Goal: Task Accomplishment & Management: Use online tool/utility

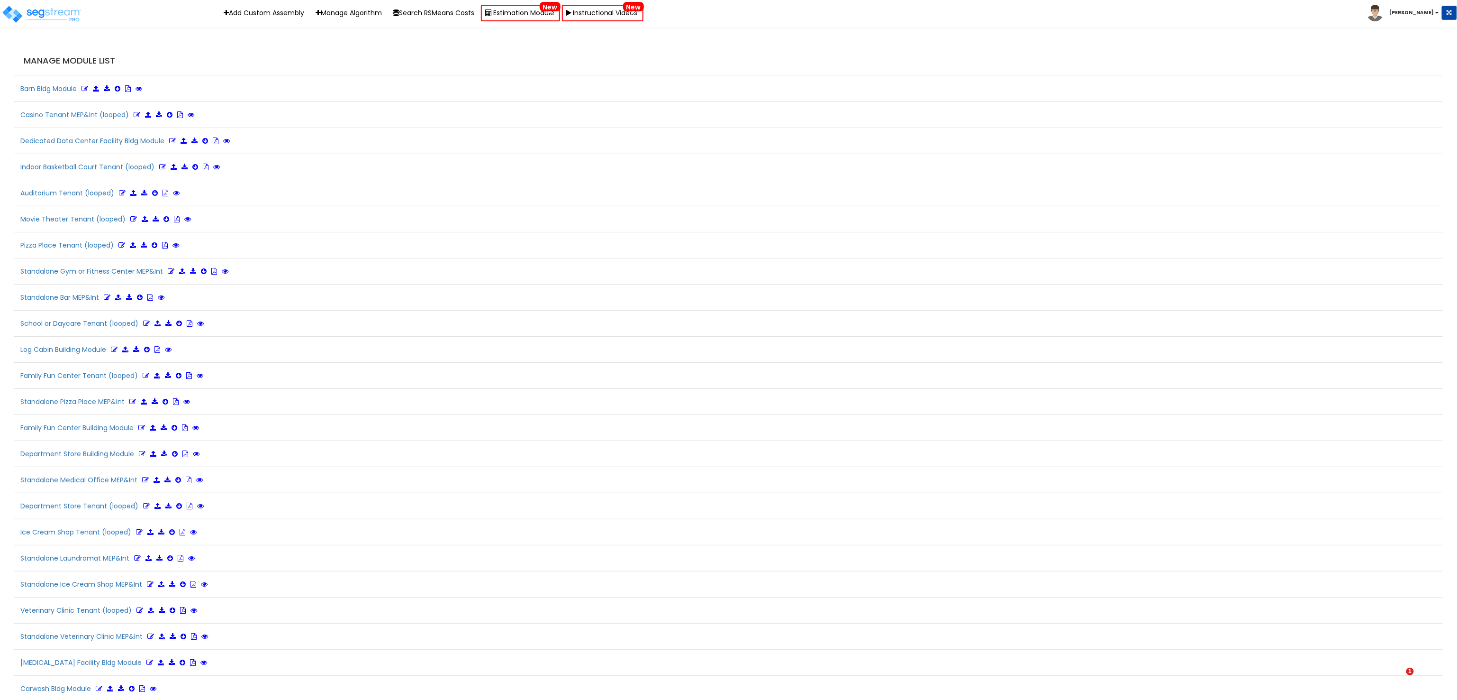
click at [582, 127] on div "Casino Tenant MEP&Int (looped)" at bounding box center [728, 117] width 1429 height 21
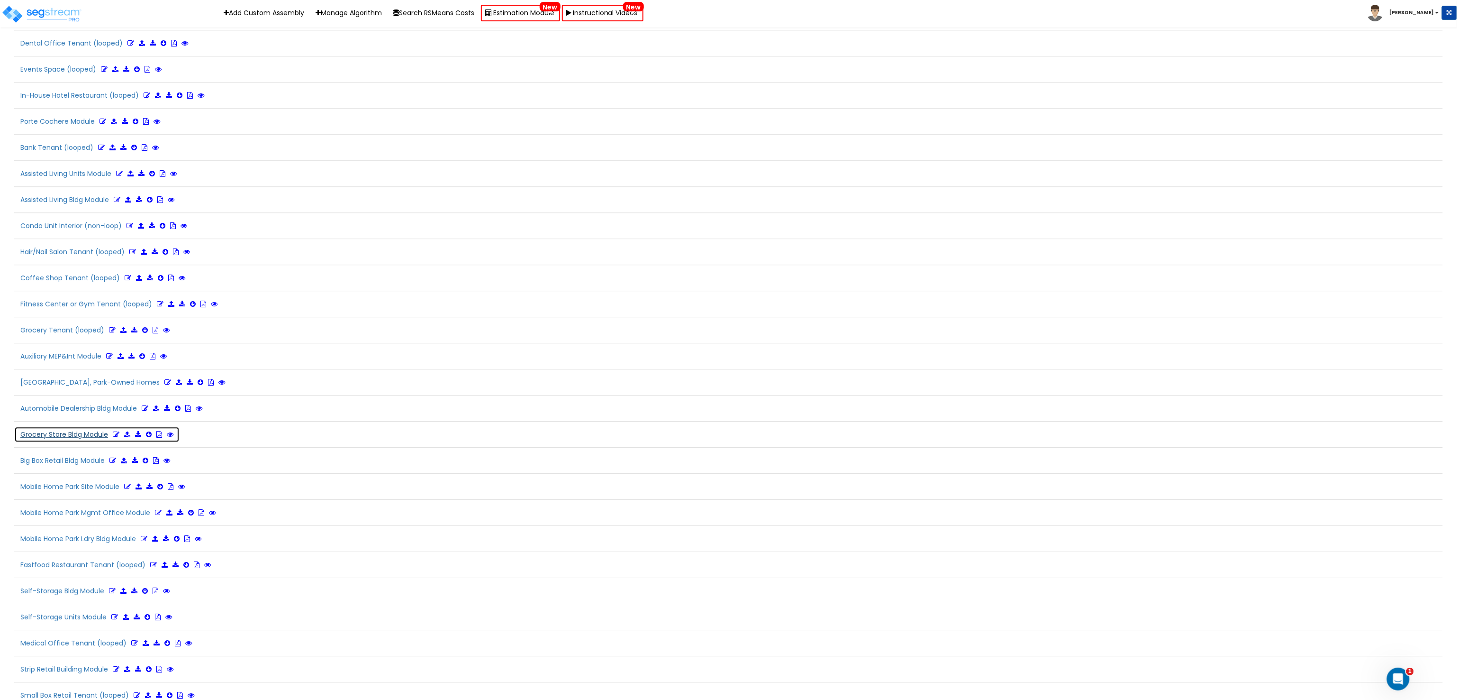
click at [118, 439] on link at bounding box center [116, 433] width 7 height 9
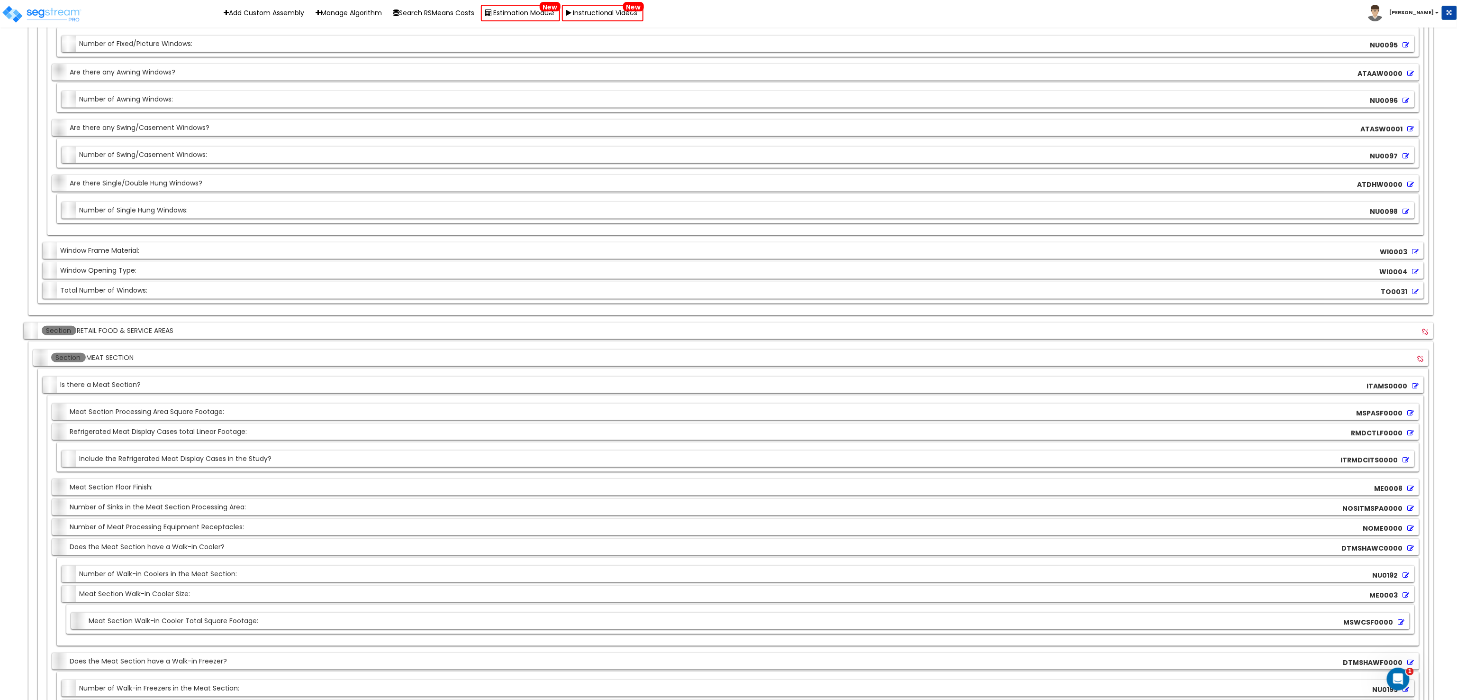
scroll to position [9175, 0]
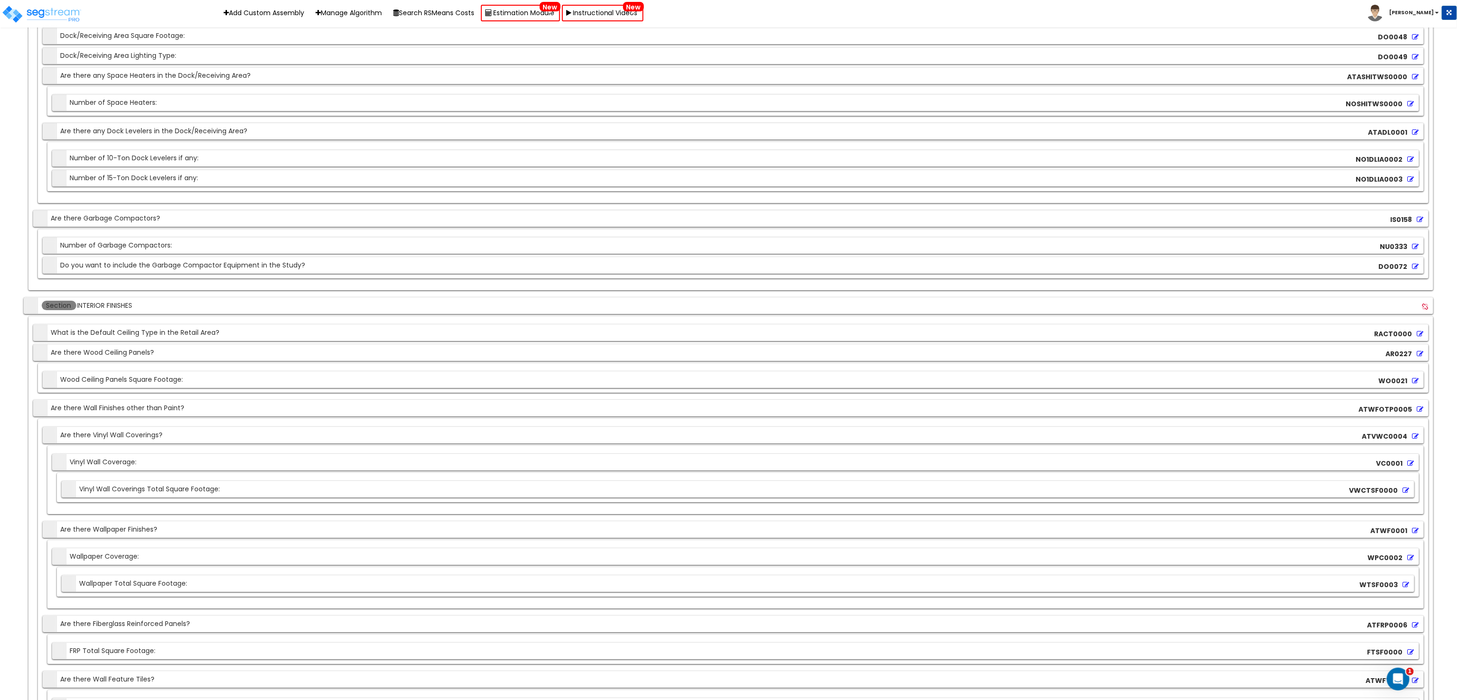
click at [567, 341] on div "Section What is the Default Ceiling Type in the Retail Area? RACT0000" at bounding box center [731, 332] width 1396 height 17
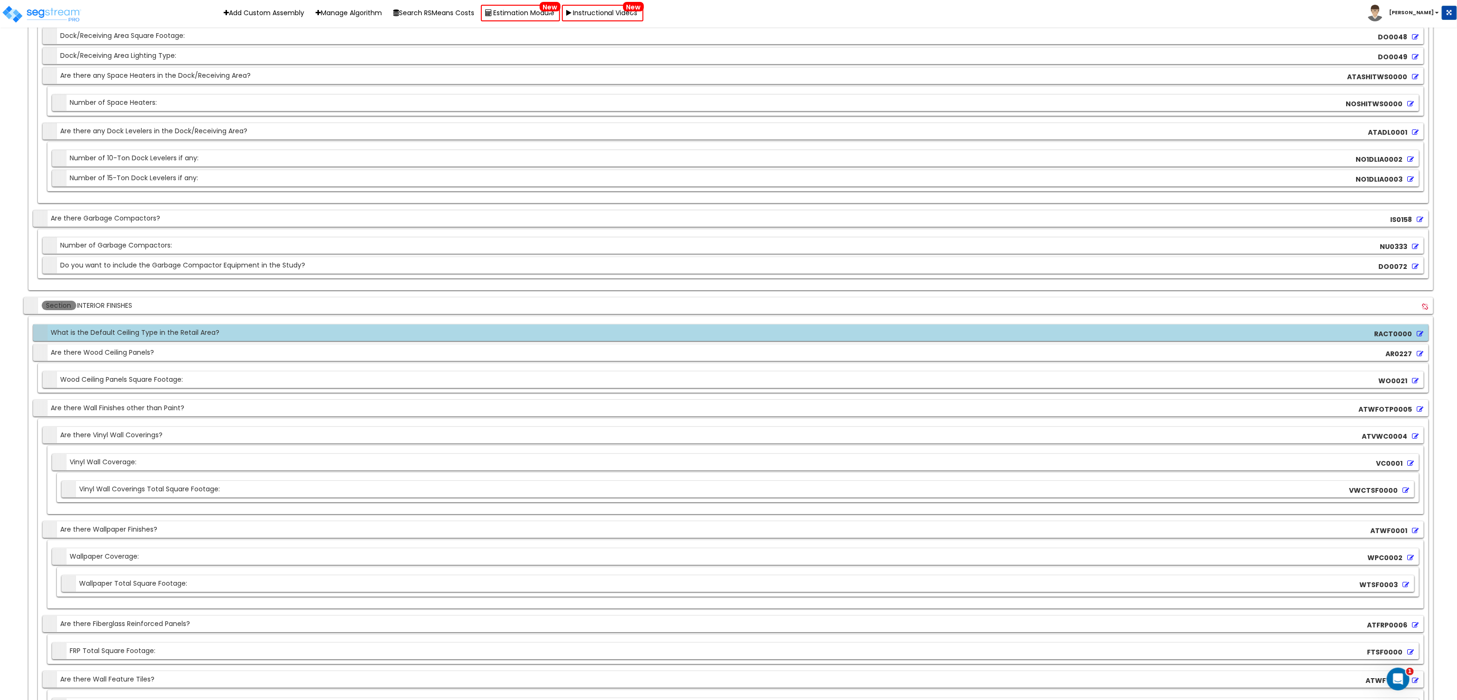
click at [1424, 341] on div "RACT0000" at bounding box center [1400, 334] width 54 height 14
click at [1418, 341] on div "RACT0000" at bounding box center [1400, 334] width 54 height 14
click at [1420, 337] on icon at bounding box center [1421, 333] width 7 height 7
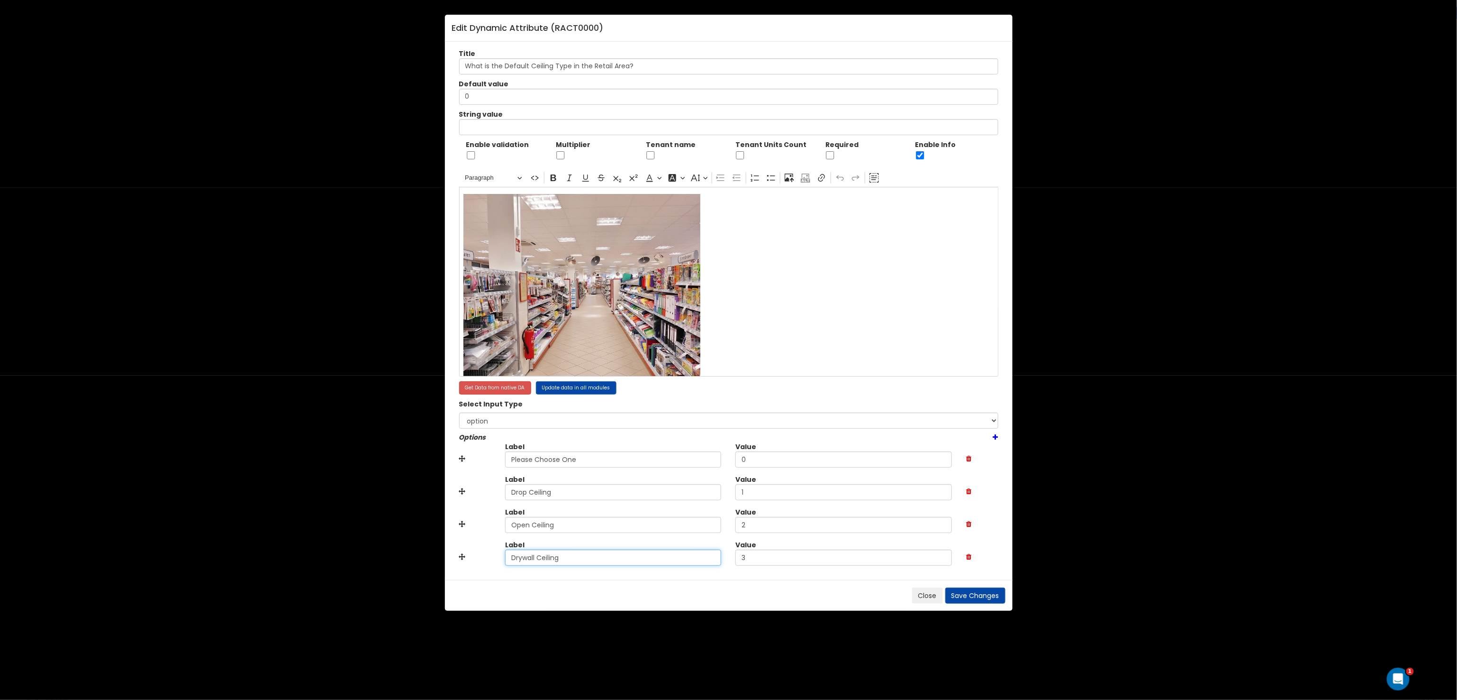
drag, startPoint x: 586, startPoint y: 565, endPoint x: 458, endPoint y: 545, distance: 129.5
click at [458, 545] on div "Label Drywall Ceiling Value 3" at bounding box center [729, 556] width 554 height 33
click at [559, 526] on input "Open Ceiling" at bounding box center [613, 525] width 217 height 16
paste input "Drywall Ceiling"
click at [553, 524] on input "Open CeilingDrywall Ceiling" at bounding box center [613, 525] width 217 height 16
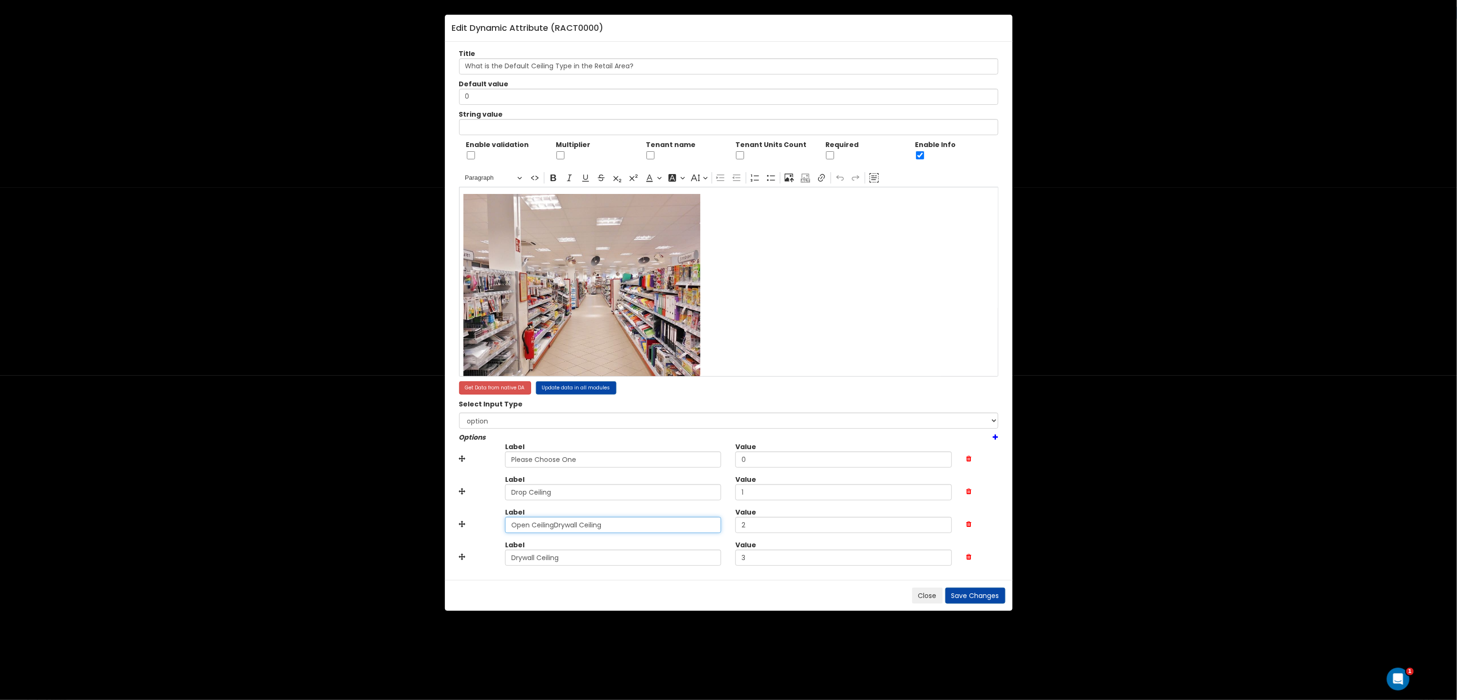
drag, startPoint x: 553, startPoint y: 524, endPoint x: 482, endPoint y: 521, distance: 71.1
click at [482, 521] on div "Label Open CeilingDrywall Ceiling Value 2" at bounding box center [729, 523] width 554 height 33
type input "Drywall Ceiling"
drag, startPoint x: 584, startPoint y: 556, endPoint x: 473, endPoint y: 557, distance: 110.9
type input "Open Ceiling"
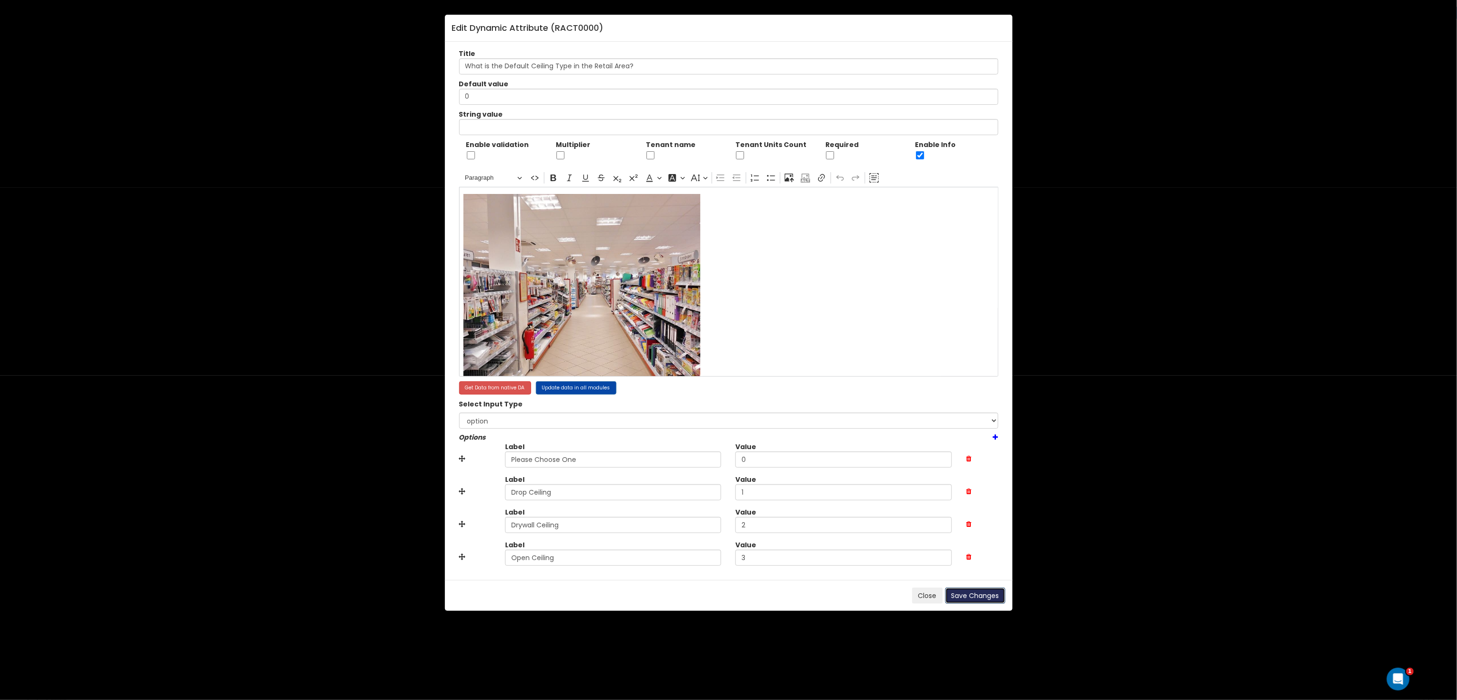
click at [978, 599] on button "Save Changes" at bounding box center [975, 595] width 60 height 16
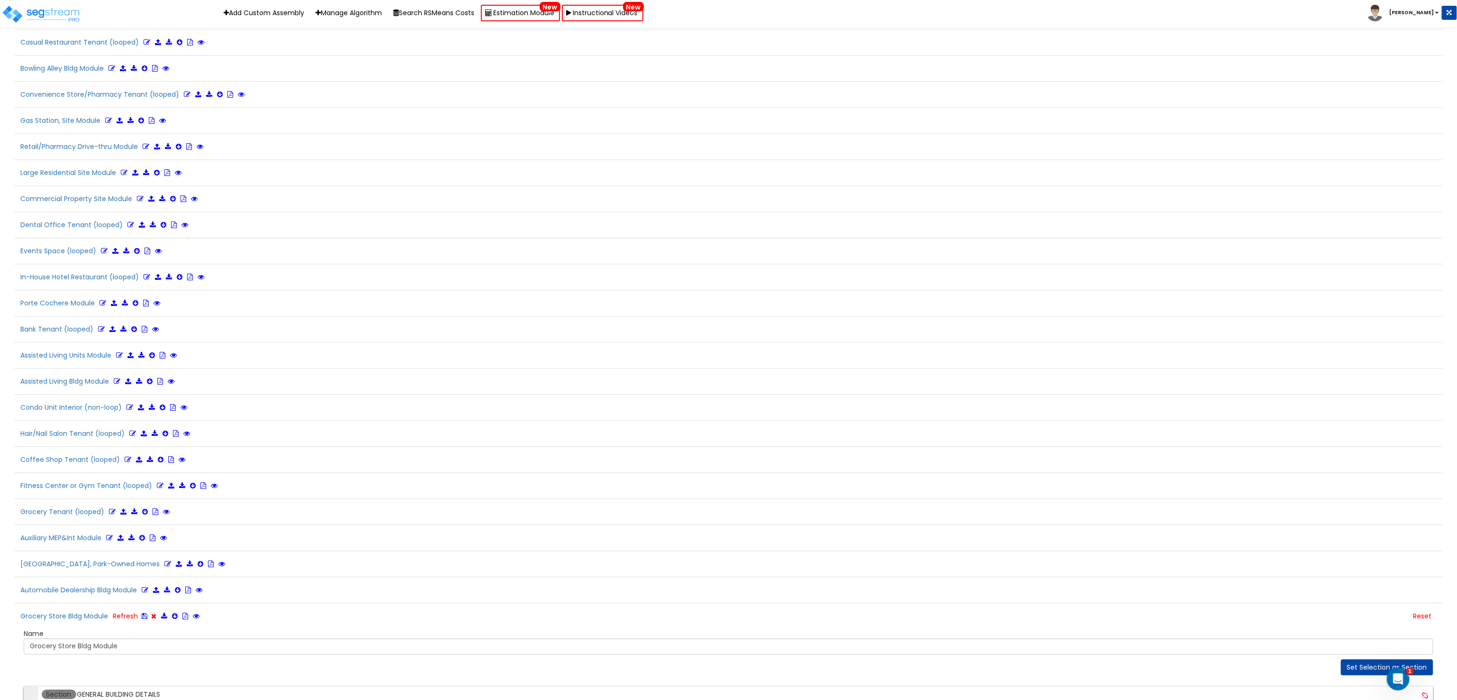
scroll to position [1548, 0]
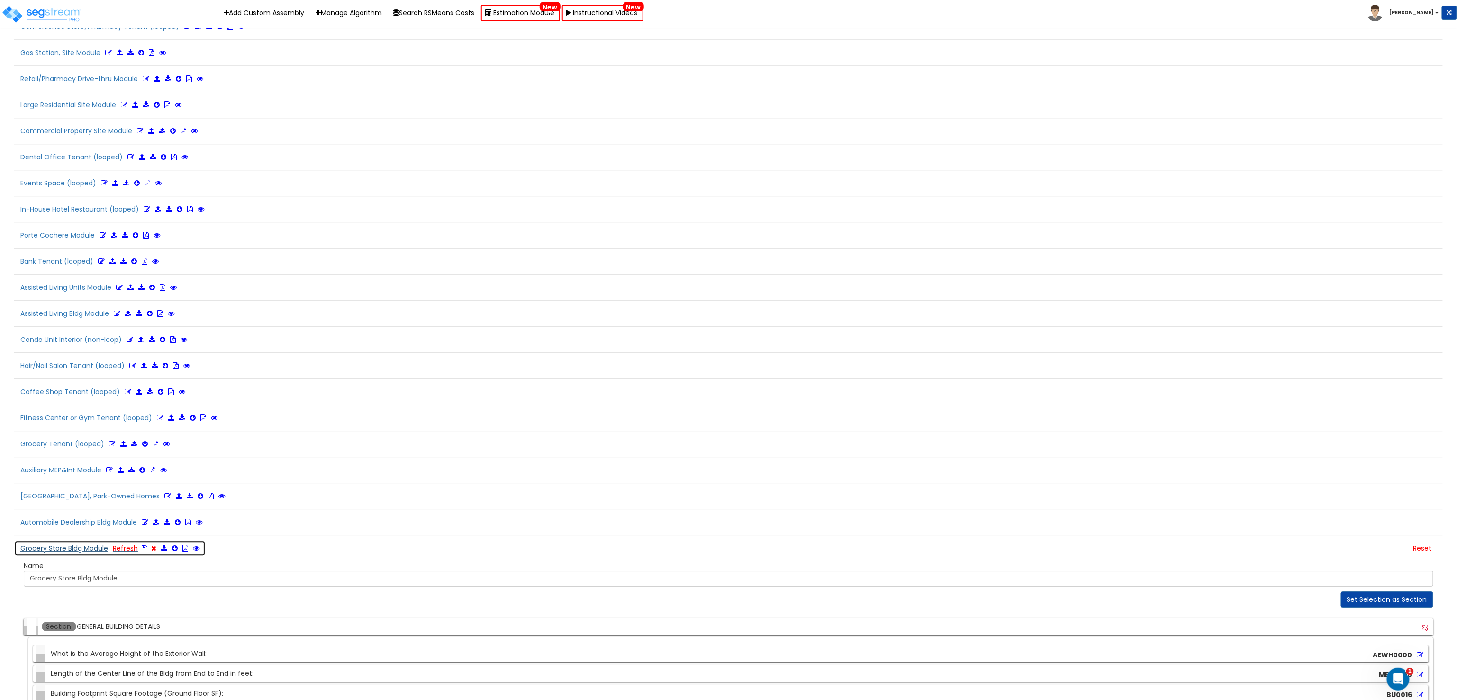
click at [146, 551] on icon at bounding box center [145, 548] width 6 height 7
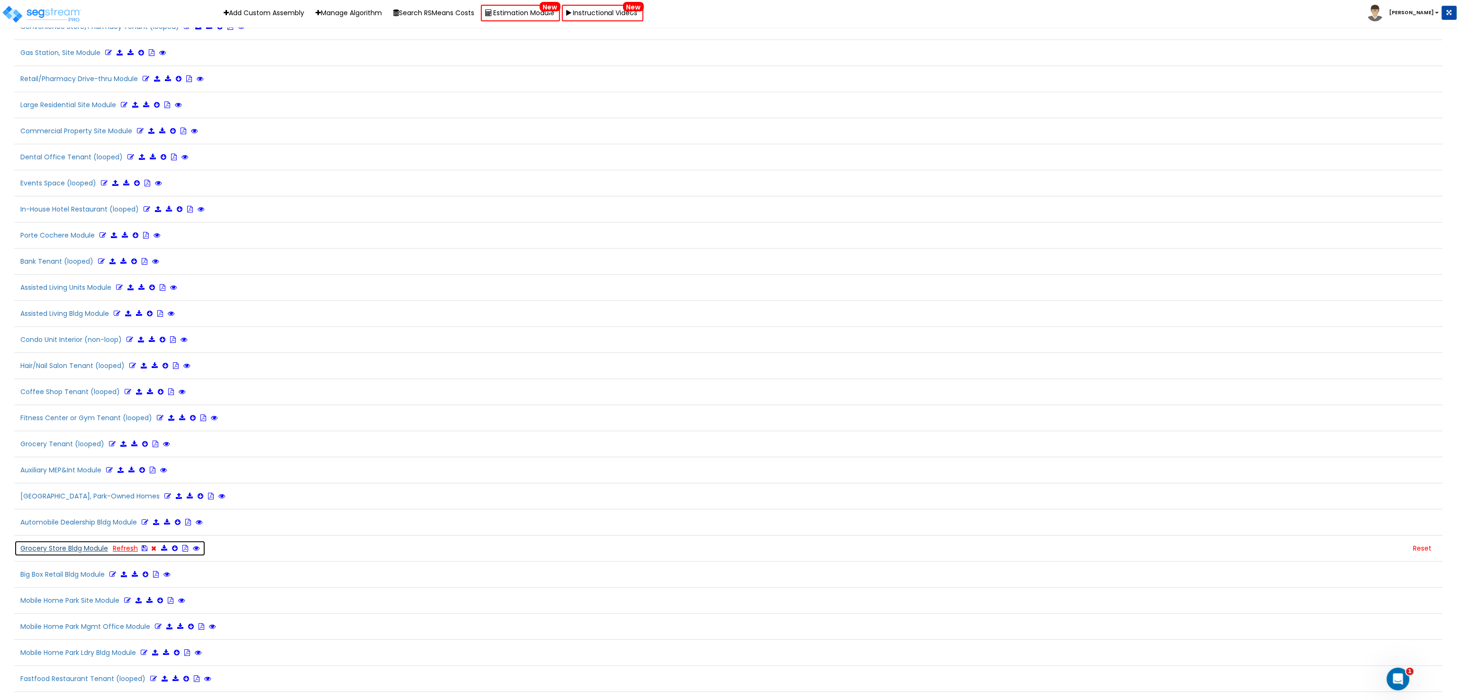
click at [83, 556] on button "Grocery Store Bldg Module Refresh" at bounding box center [109, 548] width 191 height 16
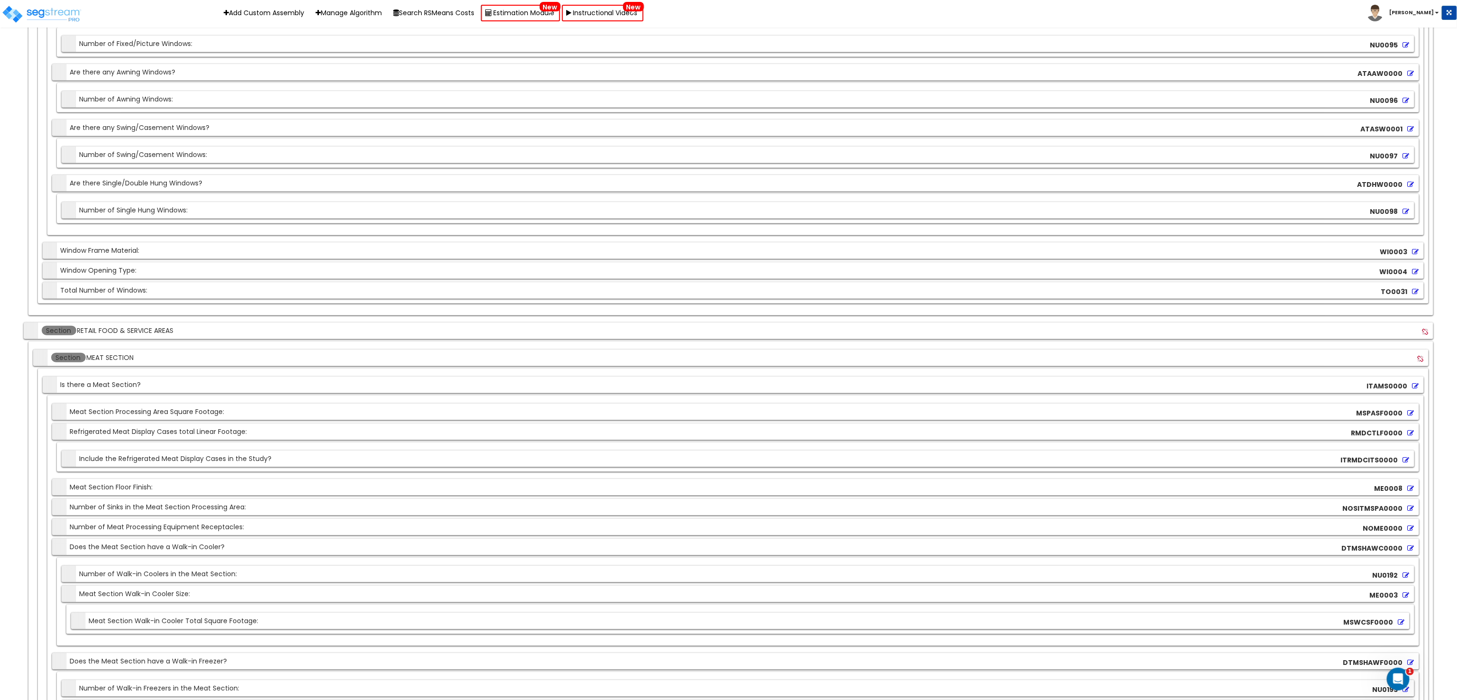
scroll to position [9175, 0]
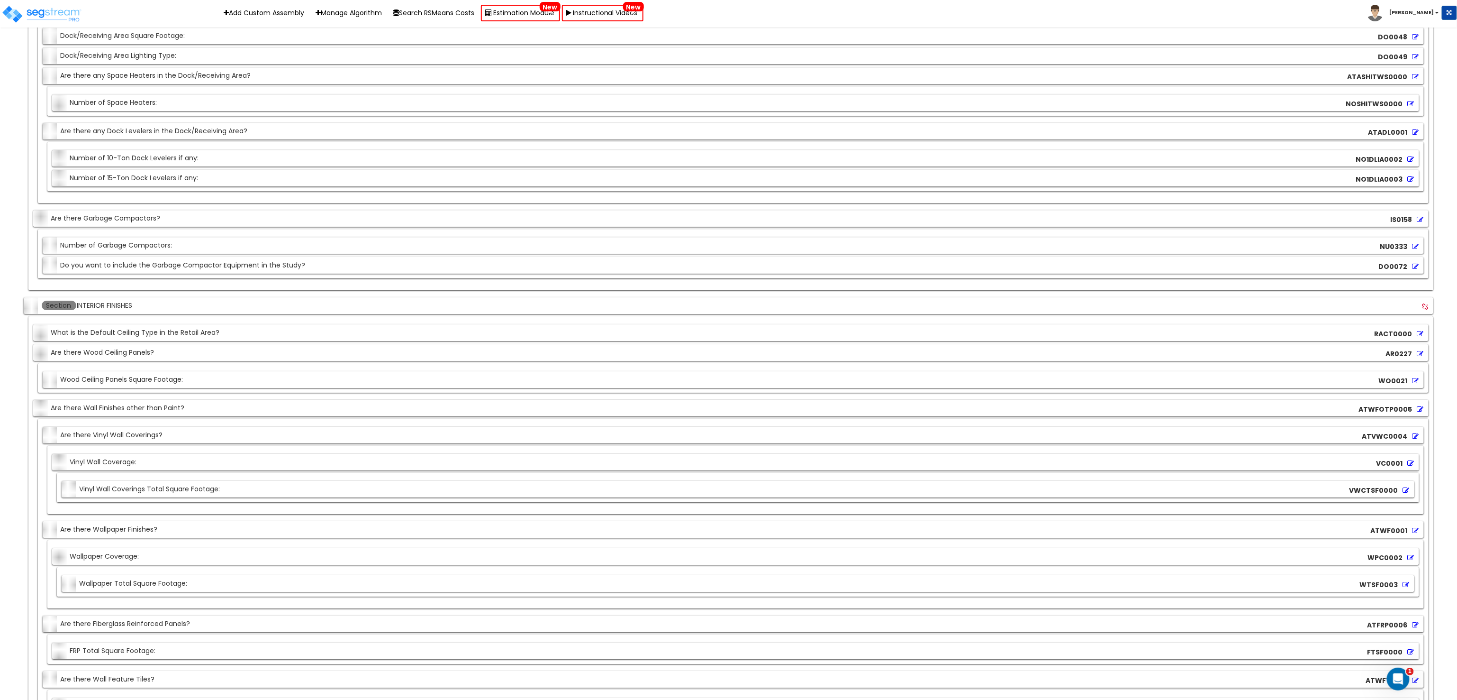
click at [224, 341] on div "Section What is the Default Ceiling Type in the Retail Area? RACT0000" at bounding box center [731, 332] width 1396 height 17
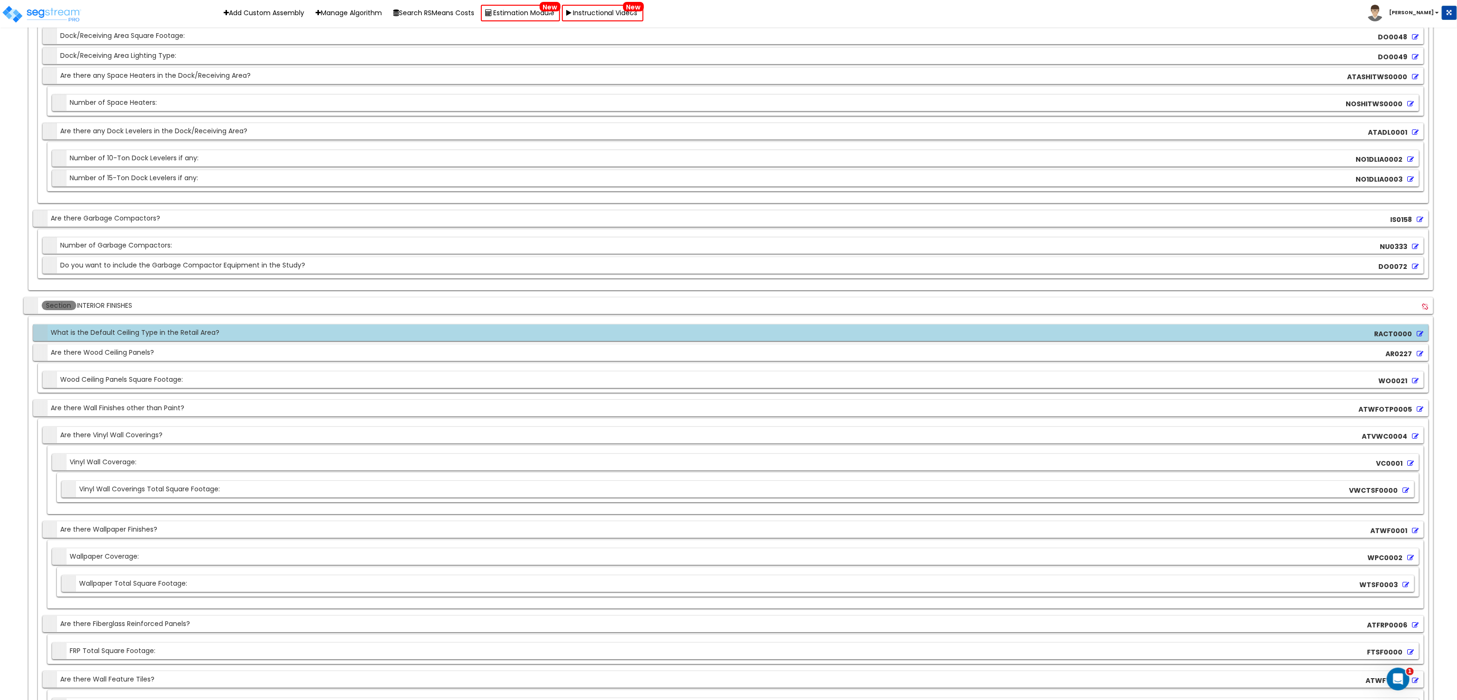
click at [1420, 337] on icon at bounding box center [1421, 333] width 7 height 7
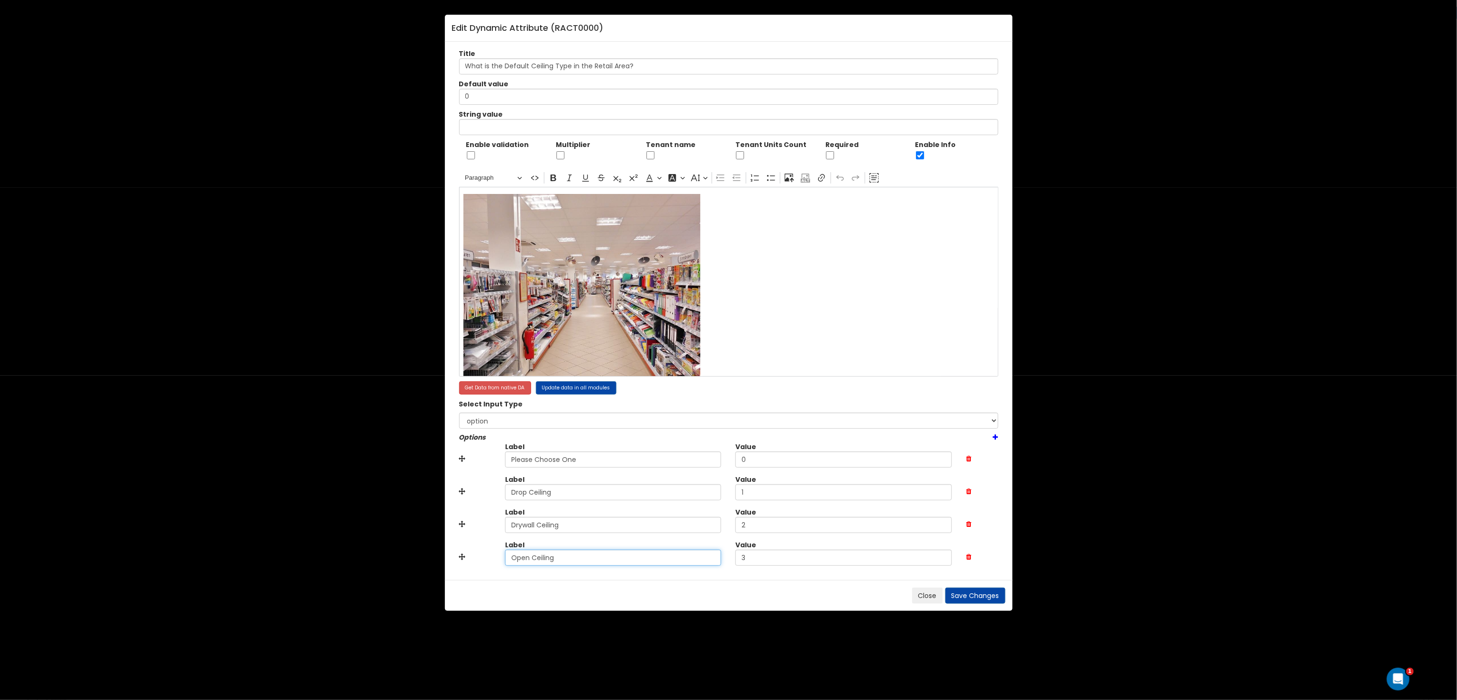
drag, startPoint x: 591, startPoint y: 557, endPoint x: 427, endPoint y: 544, distance: 163.5
click at [432, 546] on div "Edit Dynamic Attribute ( RACT0000 ) Title What is the Default Ceiling Type in t…" at bounding box center [728, 350] width 1457 height 700
drag, startPoint x: 791, startPoint y: 456, endPoint x: 636, endPoint y: 455, distance: 155.5
click at [674, 457] on div "Label Please Choose One Value 0" at bounding box center [729, 458] width 554 height 33
paste input "Open Ceiling"
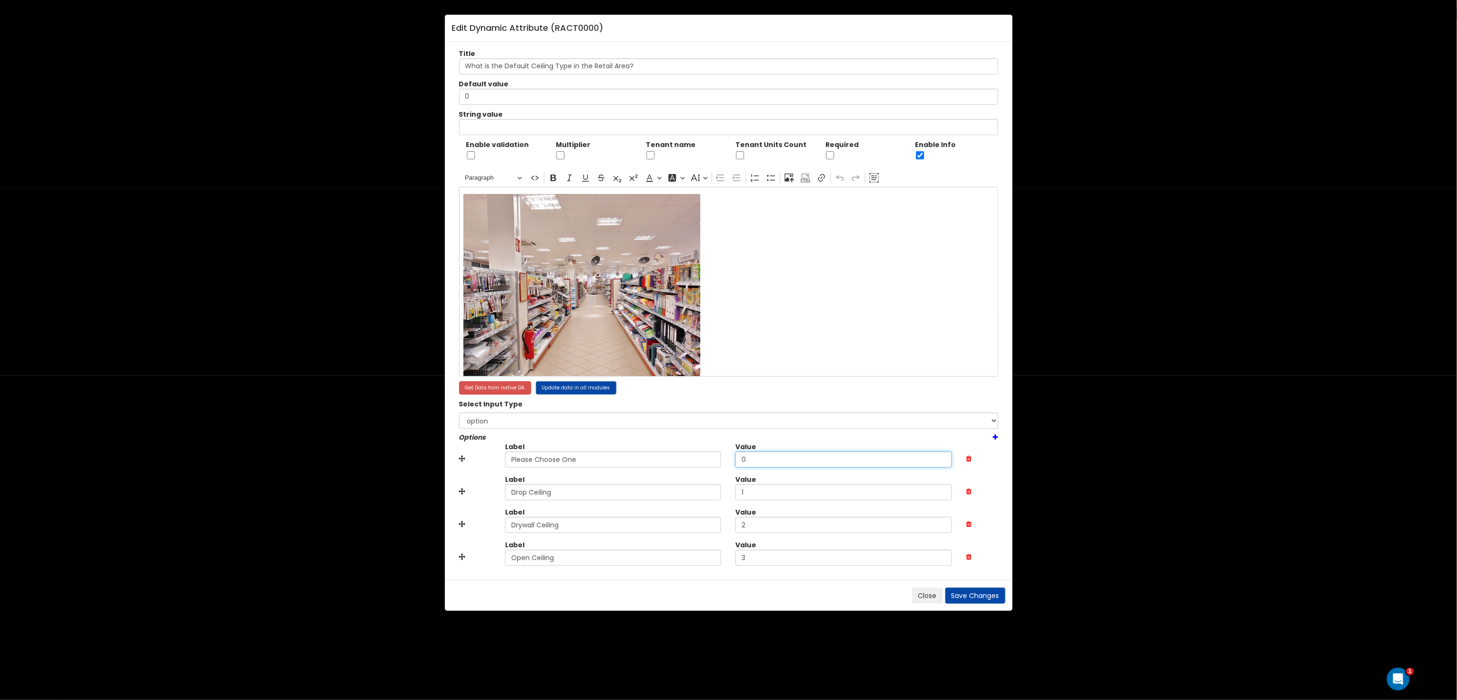
type input "Open Ceiling"
drag, startPoint x: 579, startPoint y: 523, endPoint x: 370, endPoint y: 519, distance: 209.0
drag, startPoint x: 578, startPoint y: 563, endPoint x: 399, endPoint y: 555, distance: 179.3
paste input "Drywall"
type input "Drywall Ceiling"
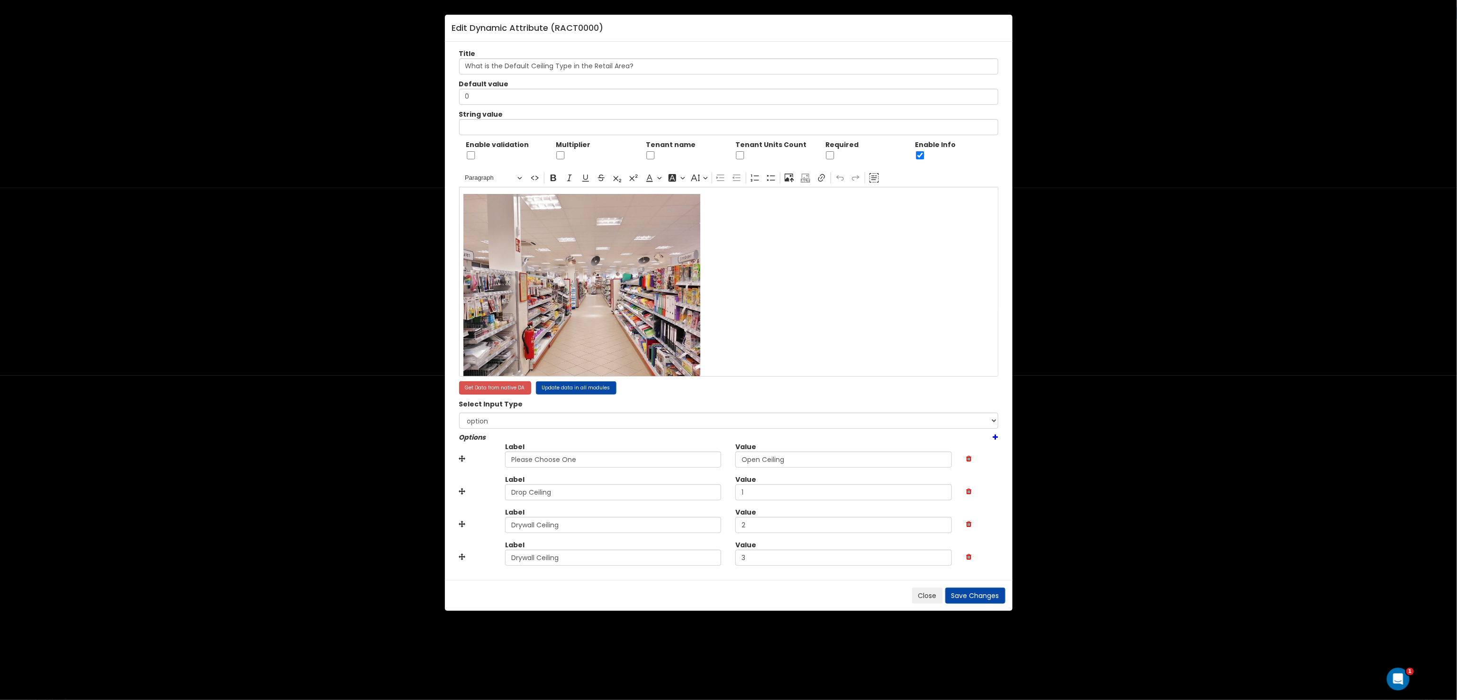
drag, startPoint x: 585, startPoint y: 525, endPoint x: 342, endPoint y: 514, distance: 243.4
type input "Open Ceiling"
drag, startPoint x: 844, startPoint y: 458, endPoint x: 569, endPoint y: 460, distance: 274.4
type input "0"
click at [974, 605] on div "Close Save Changes" at bounding box center [729, 595] width 568 height 31
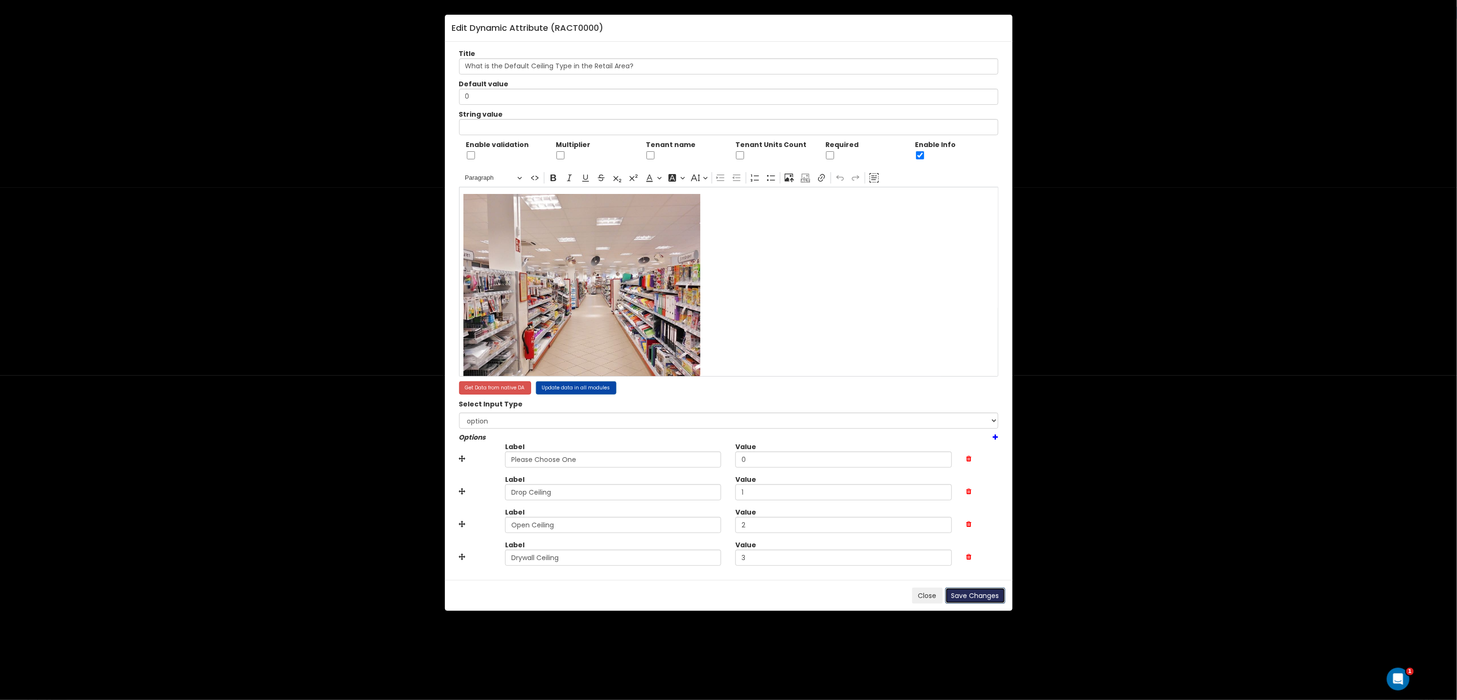
click at [985, 590] on button "Save Changes" at bounding box center [975, 595] width 60 height 16
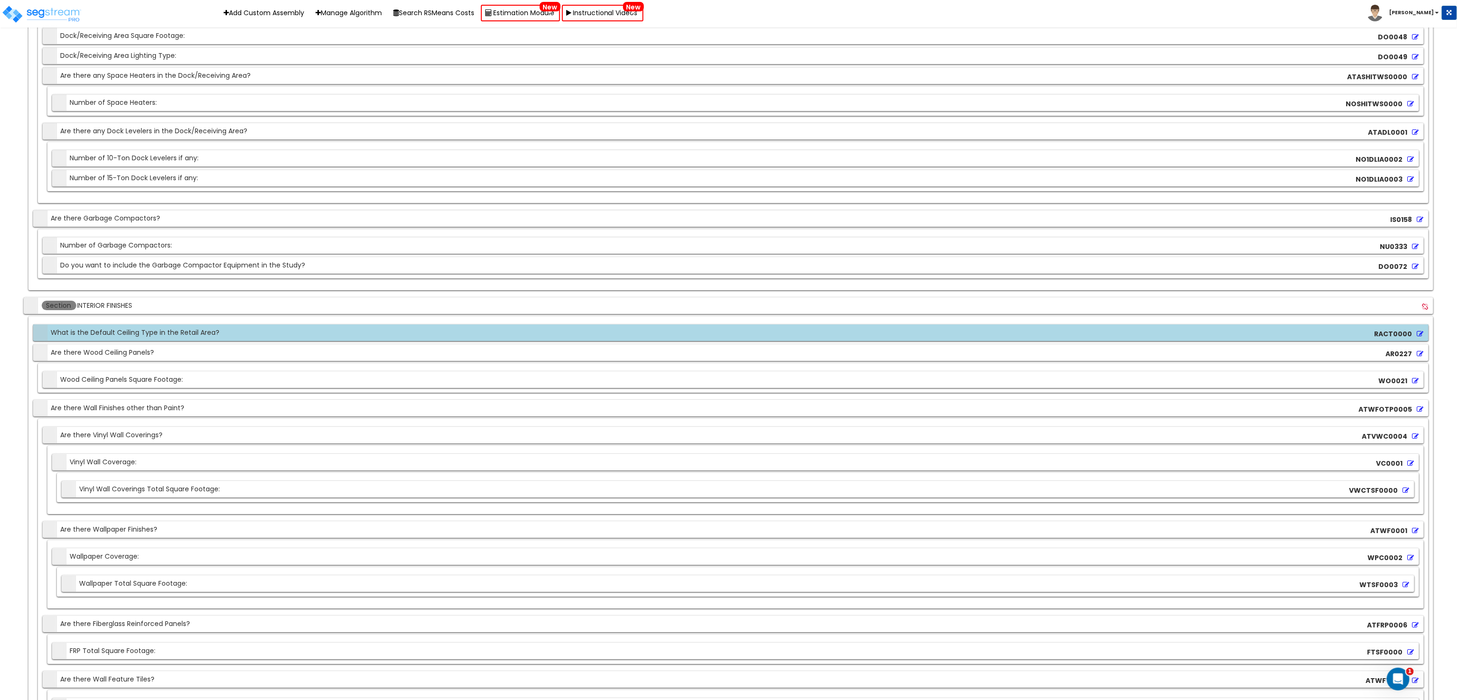
click at [255, 470] on div "Section Vinyl Wall Coverage: VC0001" at bounding box center [735, 462] width 1367 height 17
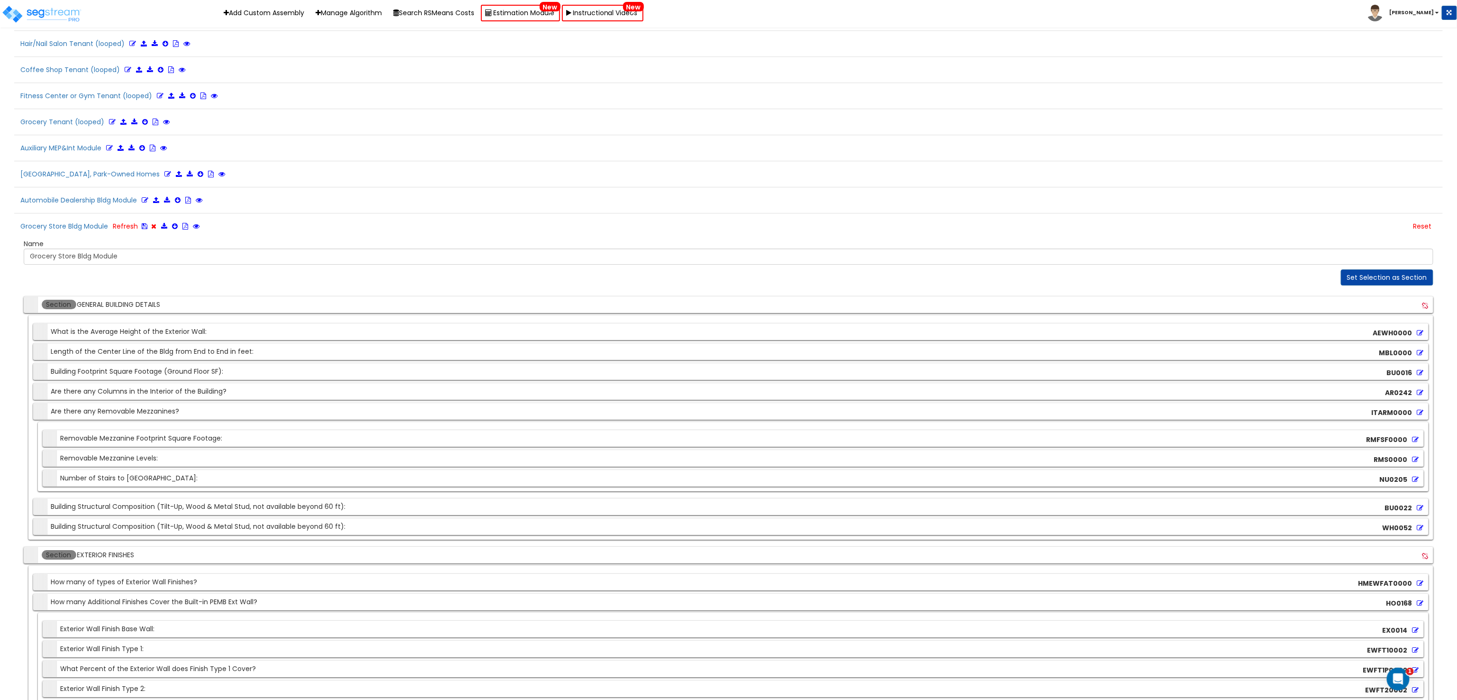
scroll to position [1832, 0]
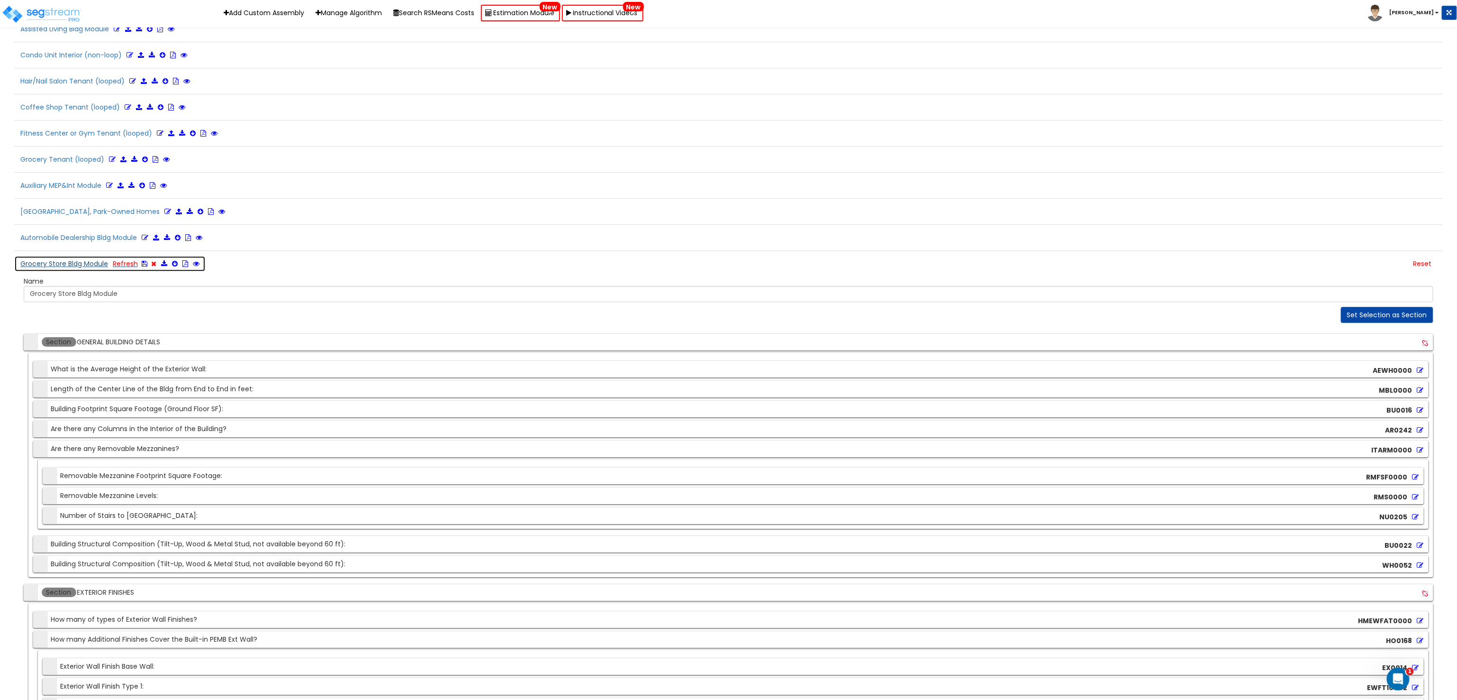
click at [144, 267] on icon at bounding box center [145, 263] width 6 height 7
